Goal: Information Seeking & Learning: Learn about a topic

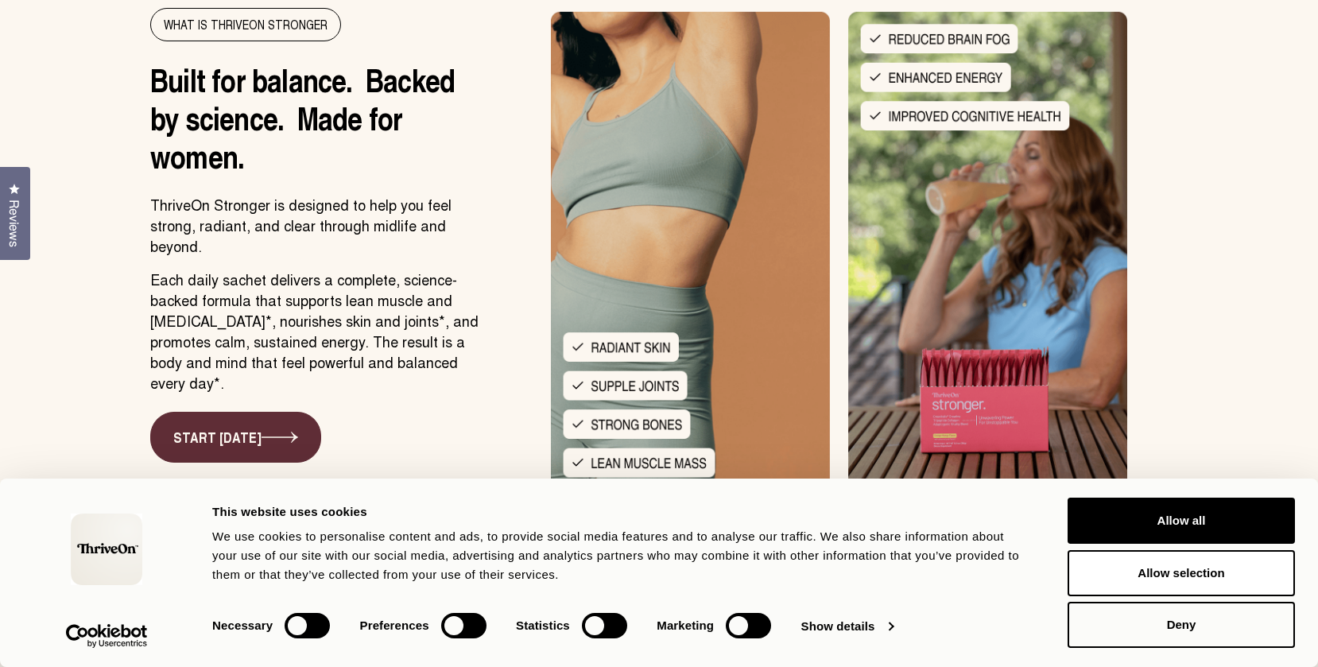
scroll to position [1921, 0]
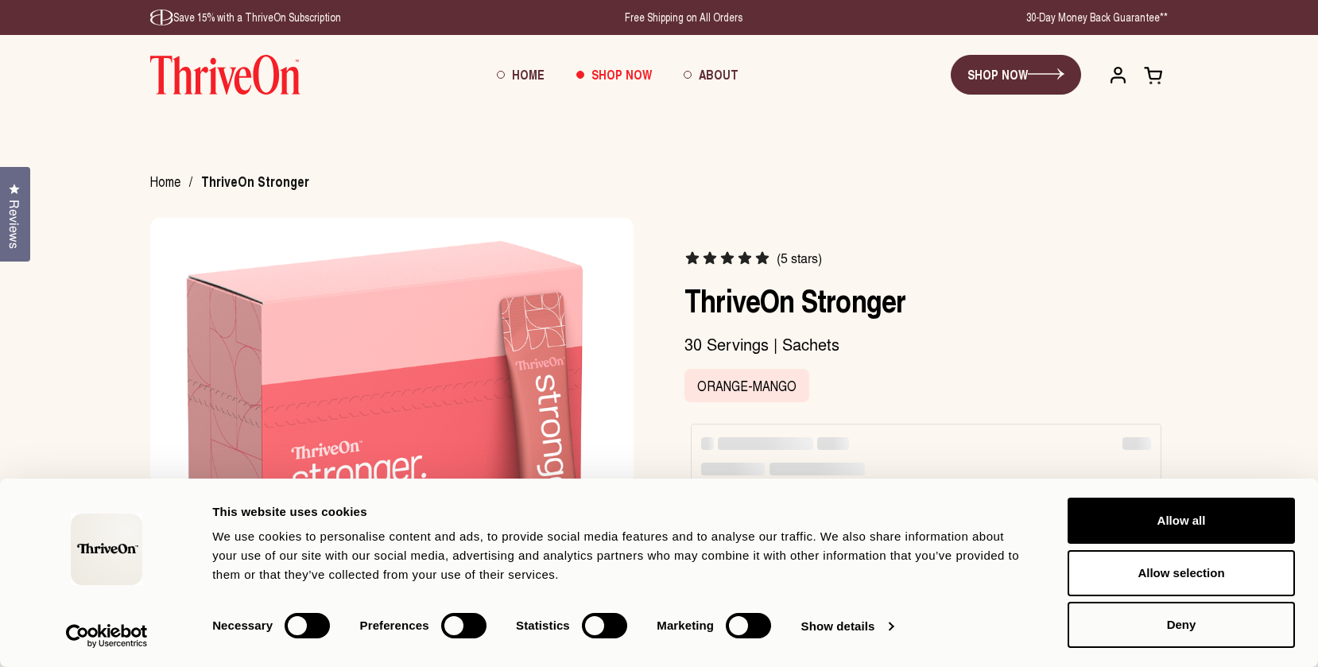
scroll to position [26, 0]
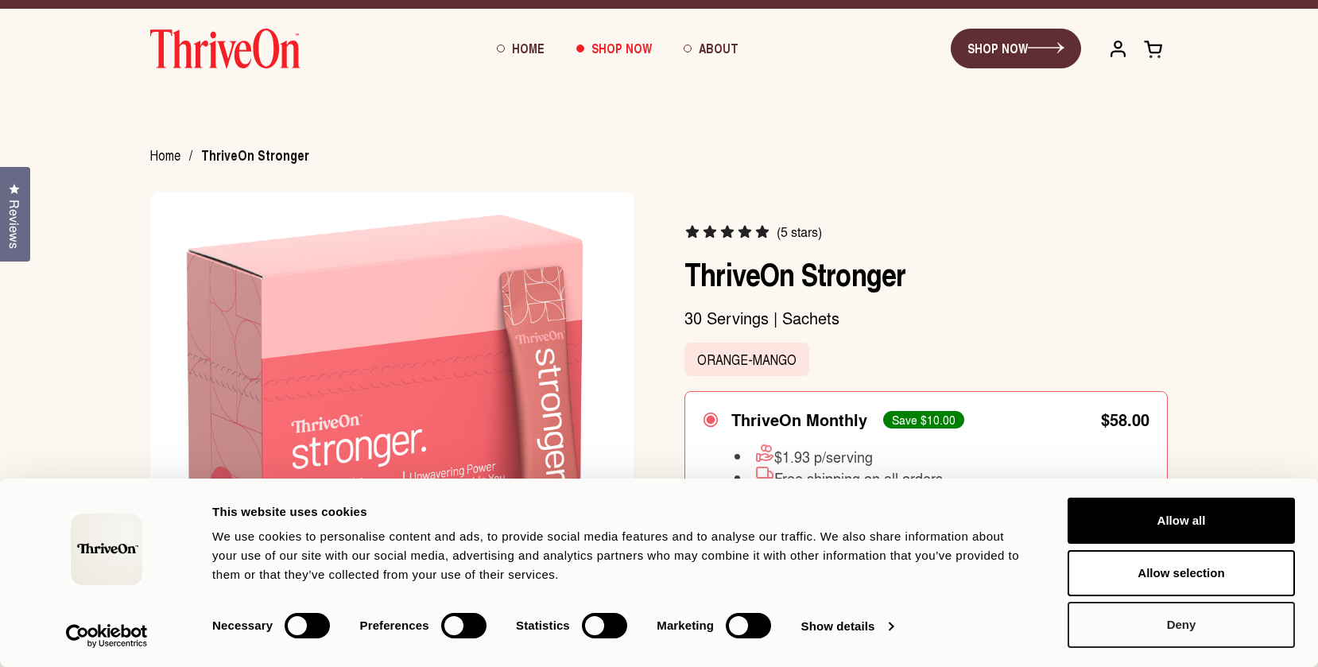
click at [1172, 626] on button "Deny" at bounding box center [1180, 625] width 227 height 46
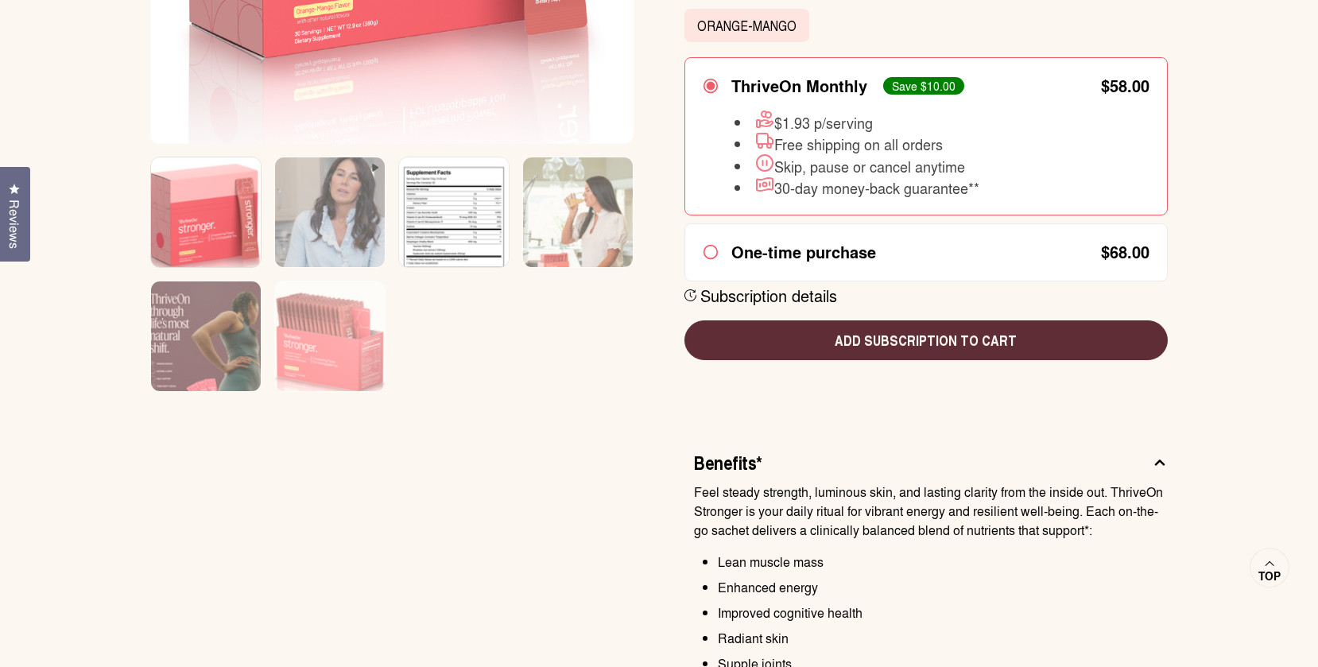
scroll to position [578, 0]
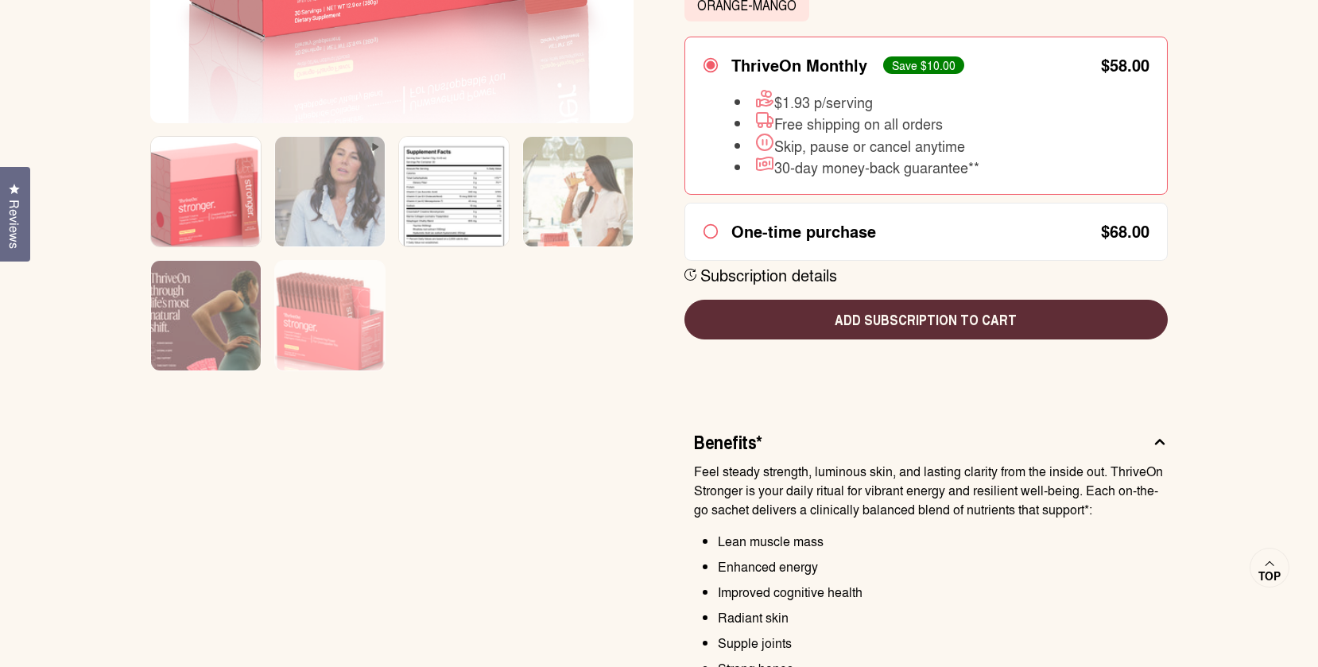
click at [454, 209] on img at bounding box center [454, 203] width 110 height 132
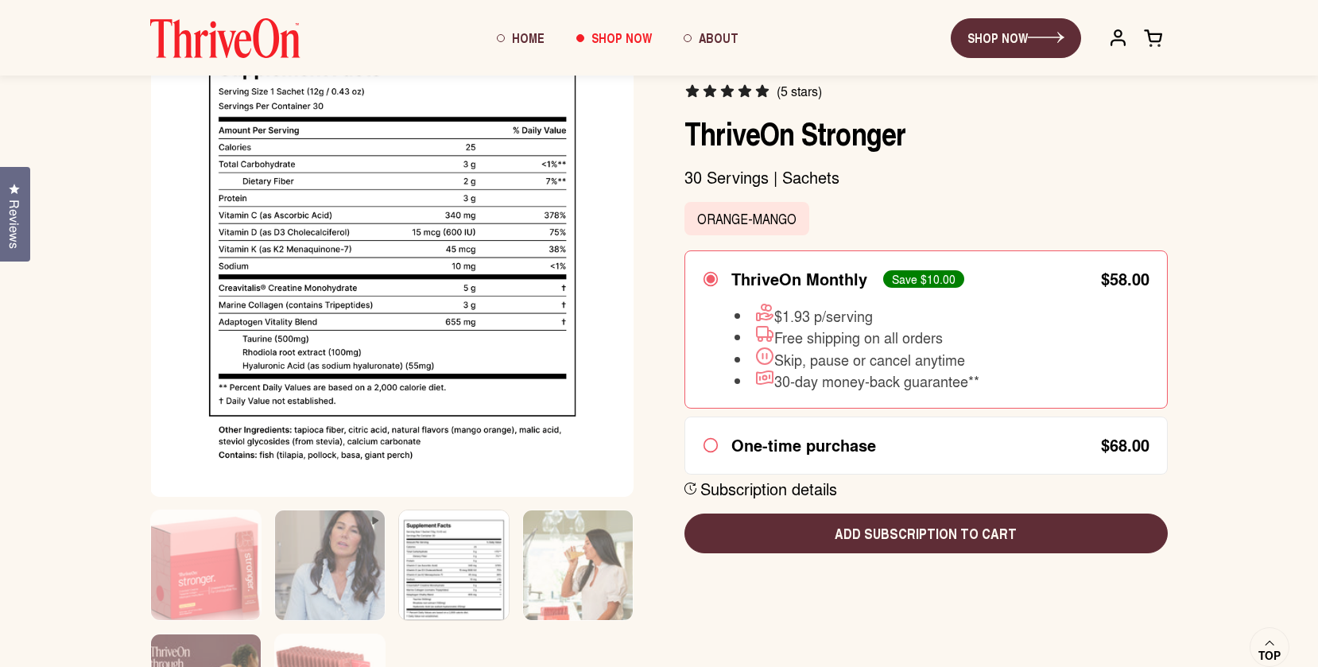
scroll to position [189, 0]
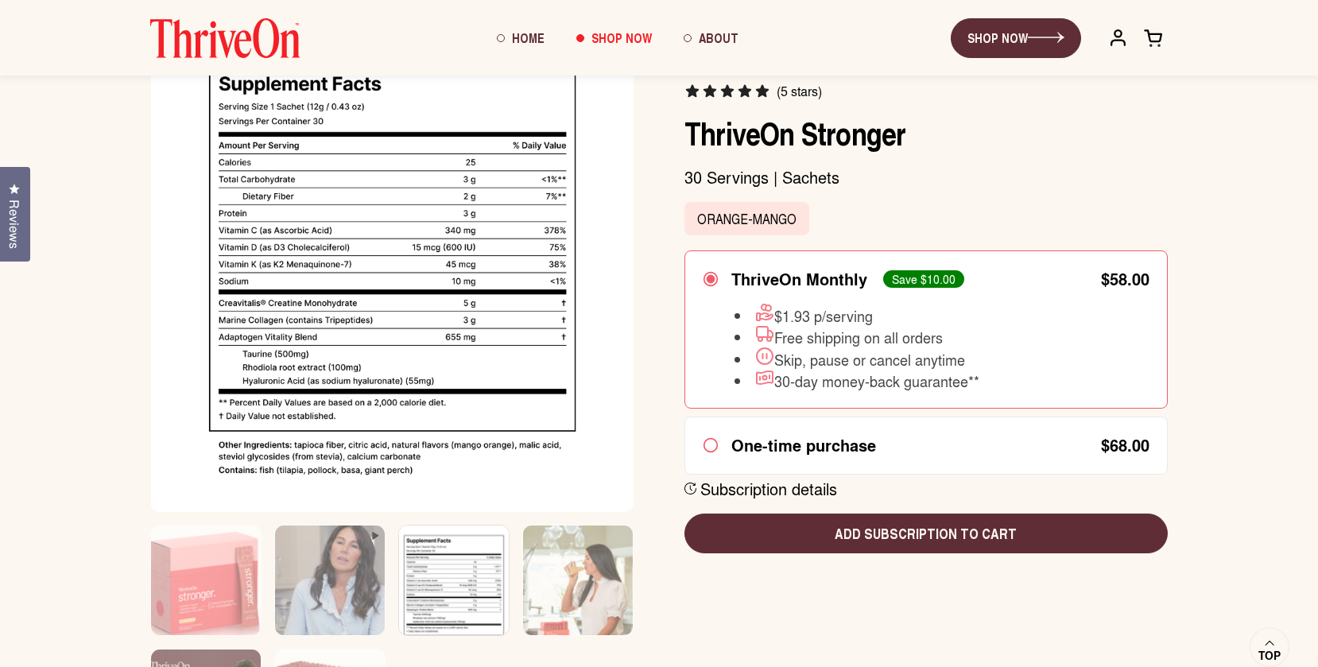
click at [226, 321] on img at bounding box center [392, 270] width 483 height 483
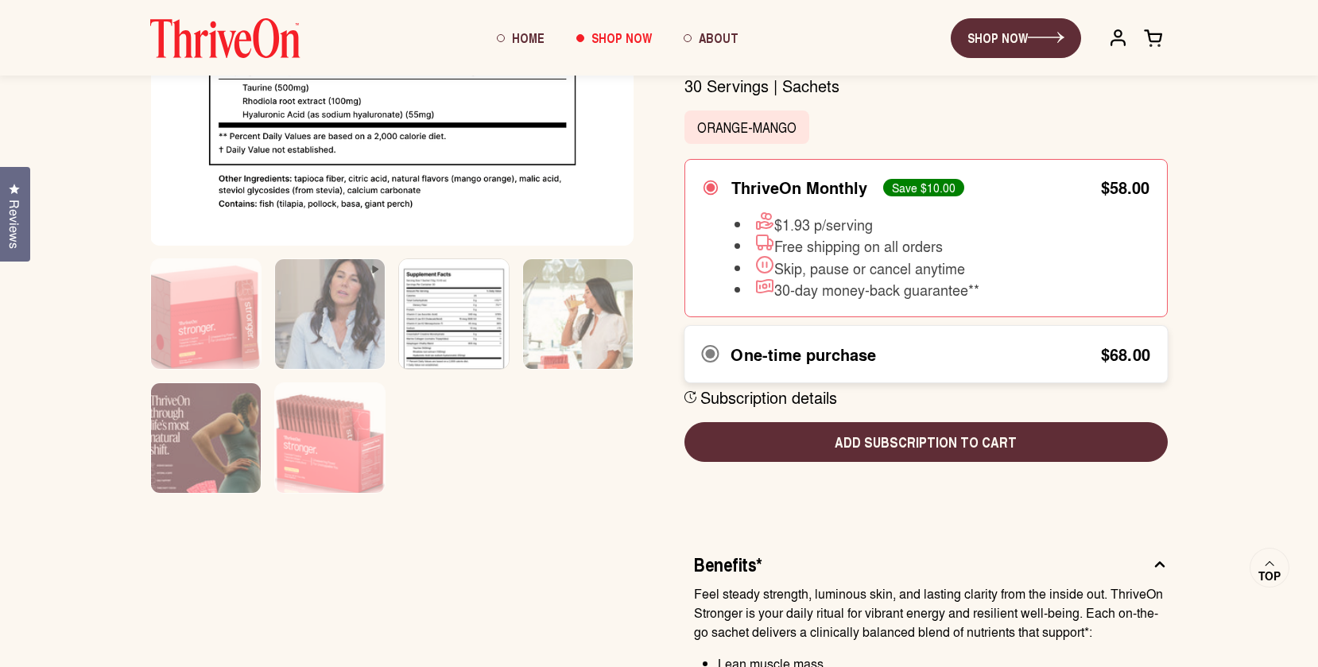
click at [760, 344] on div "One-time purchase" at bounding box center [803, 353] width 145 height 19
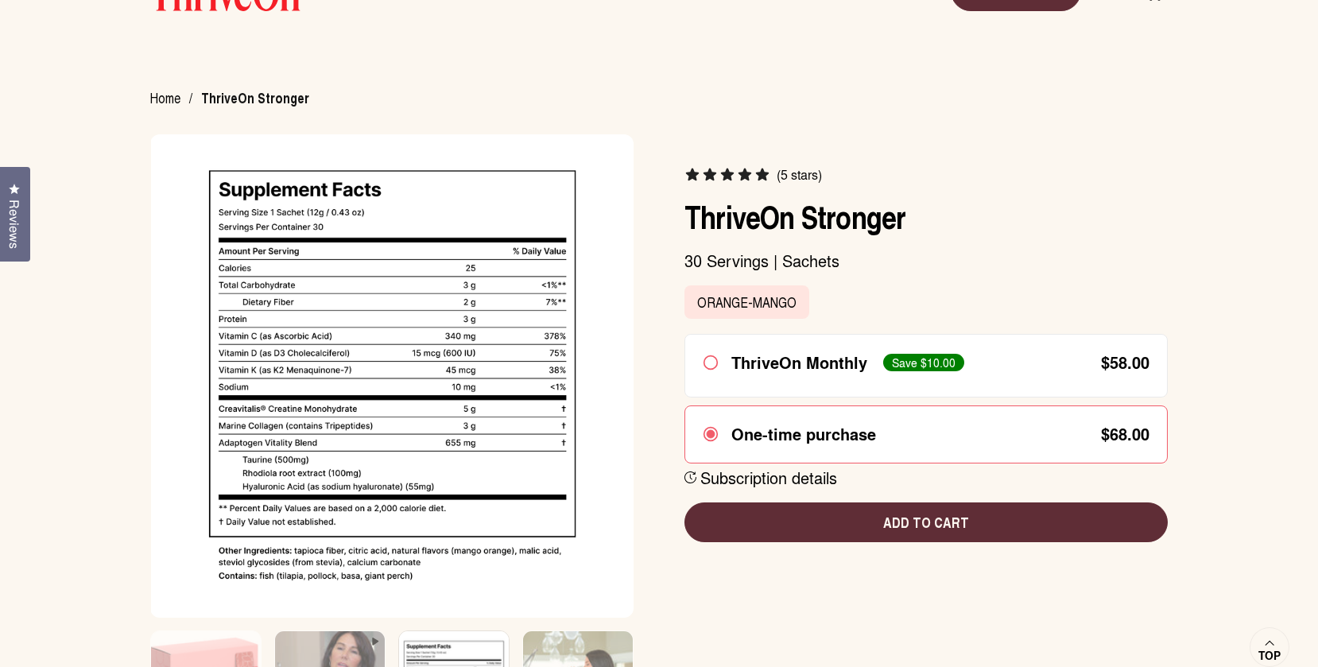
scroll to position [1083, 0]
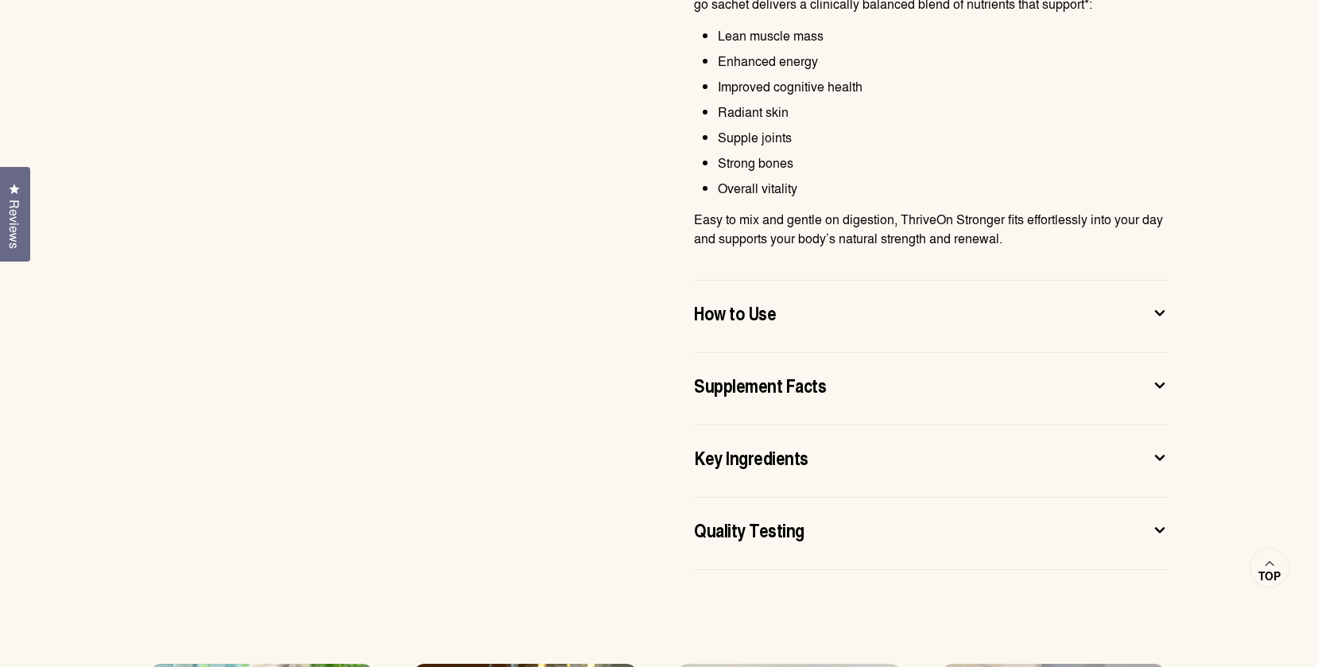
click at [884, 486] on css-accordion-collapsible "Key Ingredients CreaVitalis® creatine monohydrate supports muscle strength, bon…" at bounding box center [931, 461] width 474 height 72
click at [890, 462] on div "Key Ingredients" at bounding box center [918, 456] width 448 height 25
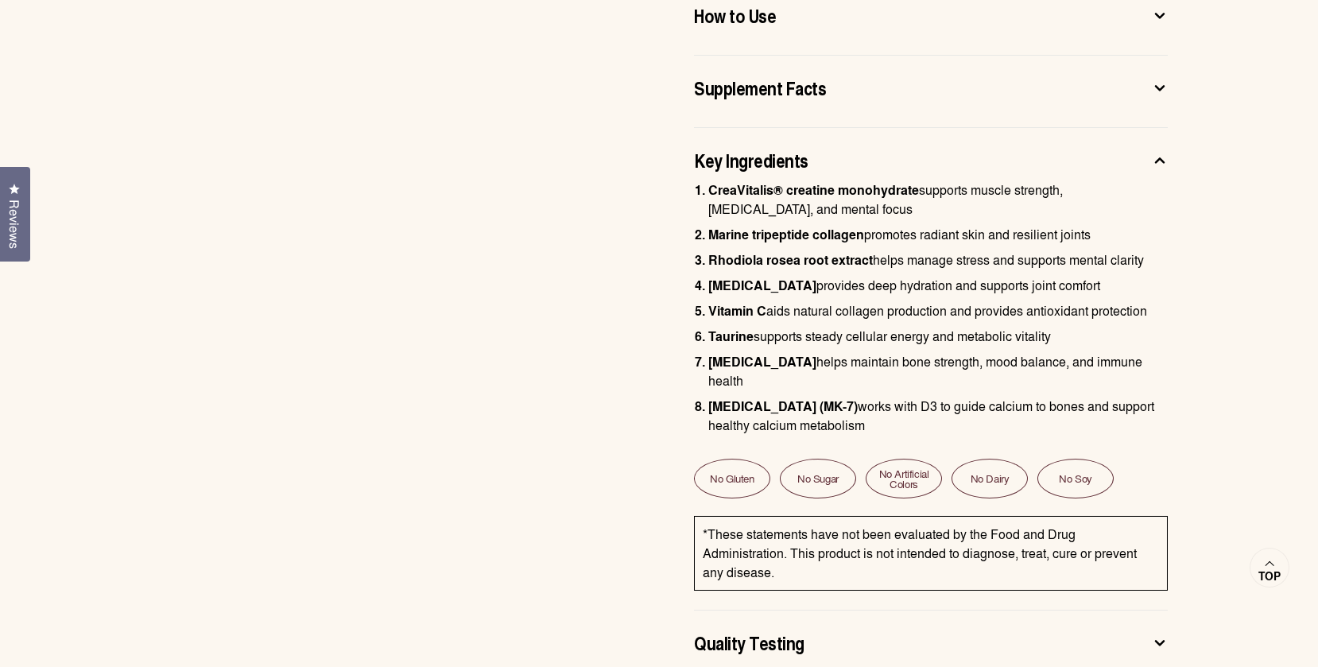
scroll to position [1075, 0]
drag, startPoint x: 708, startPoint y: 234, endPoint x: 863, endPoint y: 236, distance: 155.0
click at [863, 236] on strong "Marine tripeptide collagen" at bounding box center [786, 235] width 156 height 18
copy strong "Marine tripeptide collagen"
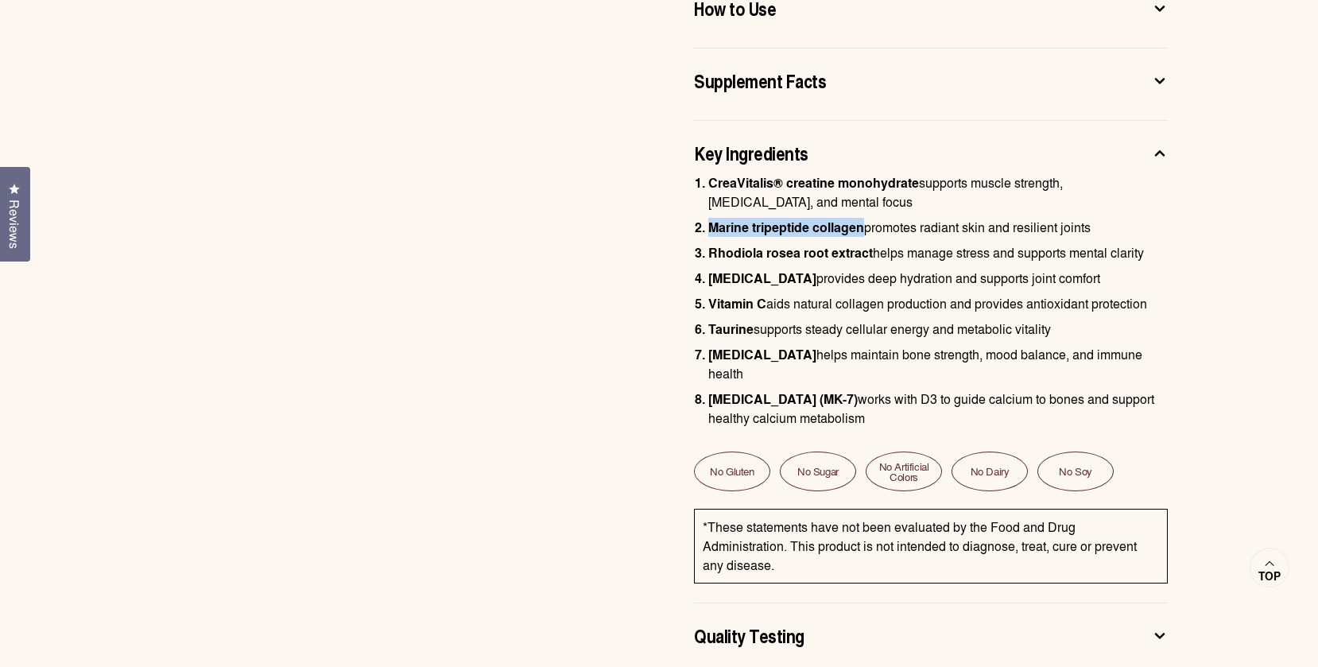
scroll to position [1091, 0]
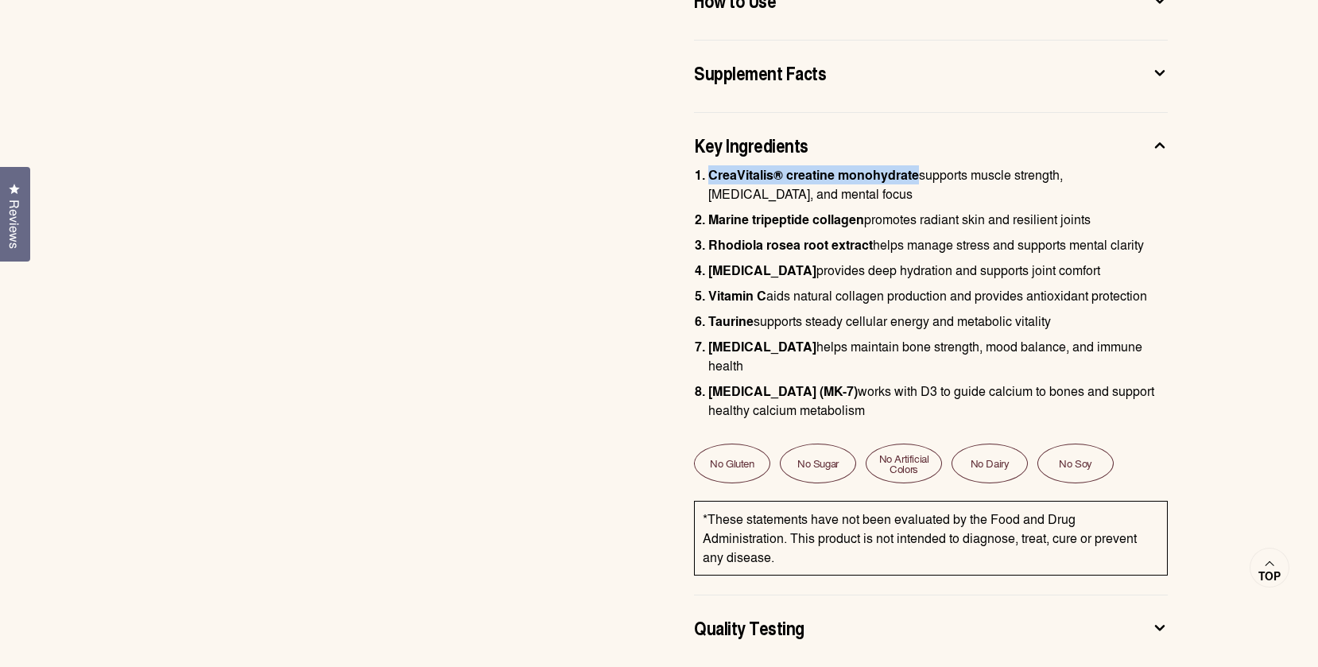
drag, startPoint x: 708, startPoint y: 178, endPoint x: 918, endPoint y: 169, distance: 210.0
click at [918, 169] on strong "CreaVitalis® creatine monohydrate" at bounding box center [813, 174] width 211 height 18
copy strong "CreaVitalis® creatine monohydrate"
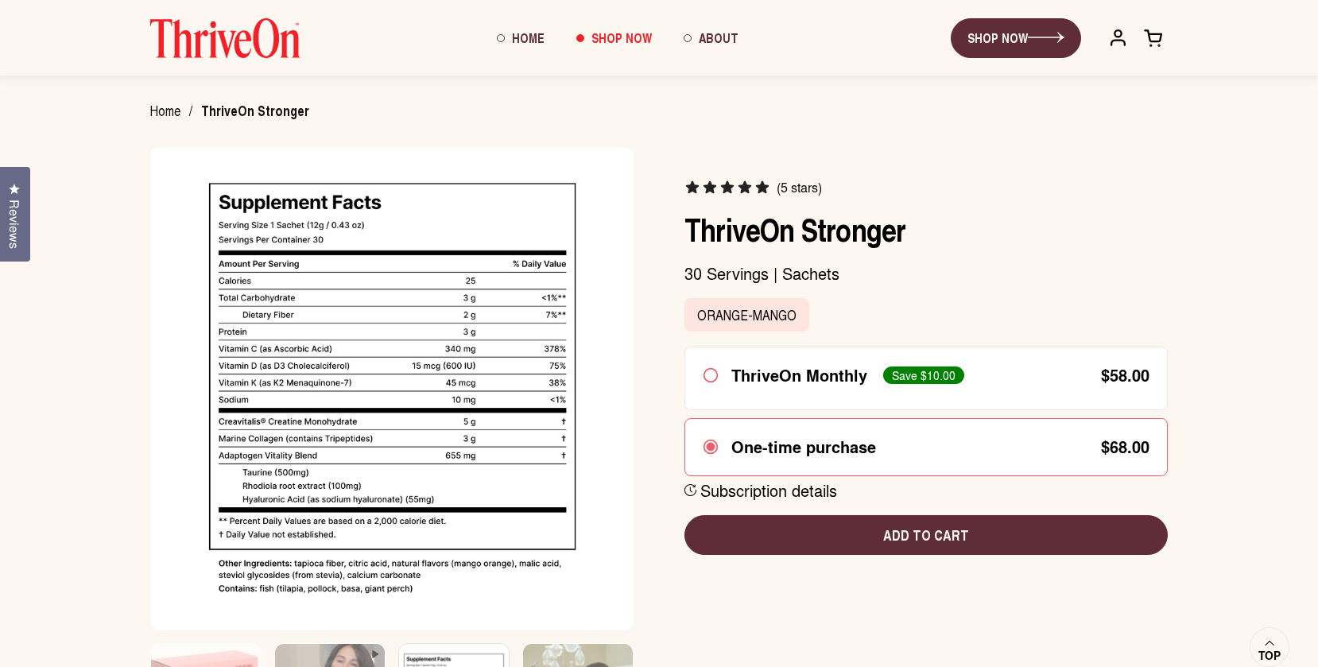
scroll to position [0, 0]
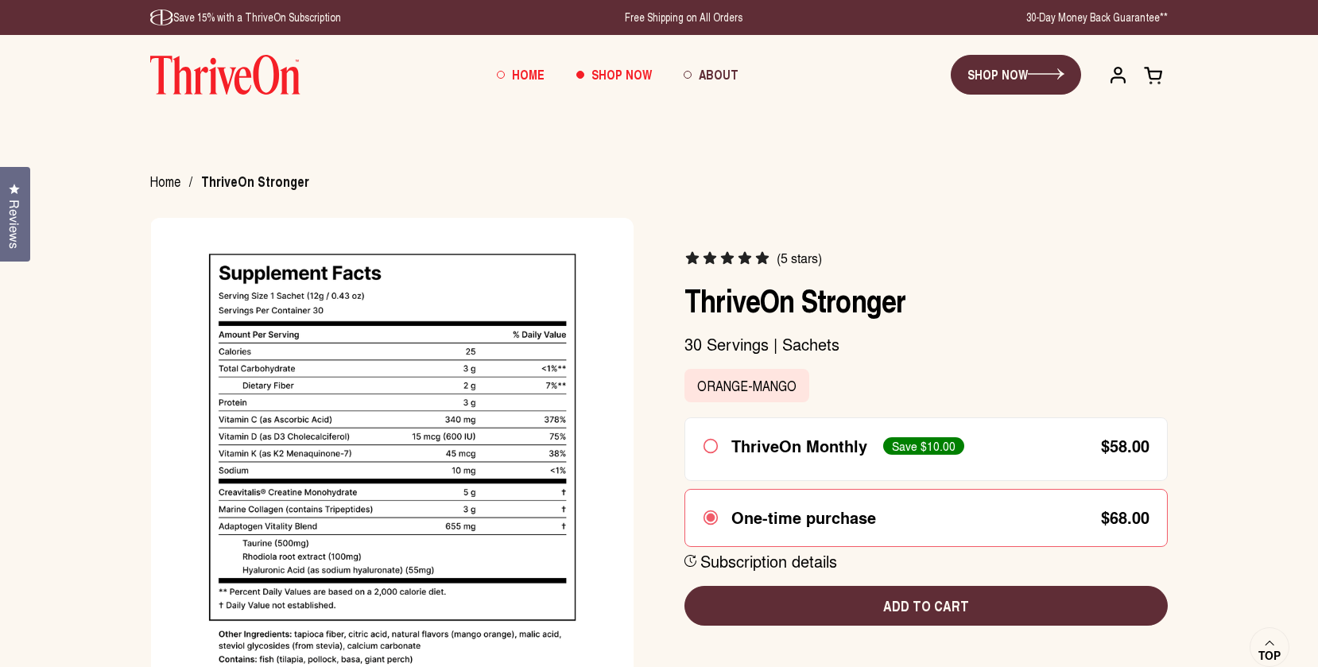
drag, startPoint x: 513, startPoint y: 70, endPoint x: 513, endPoint y: 61, distance: 8.8
click at [514, 69] on link "Home" at bounding box center [520, 74] width 79 height 43
